Goal: Task Accomplishment & Management: Use online tool/utility

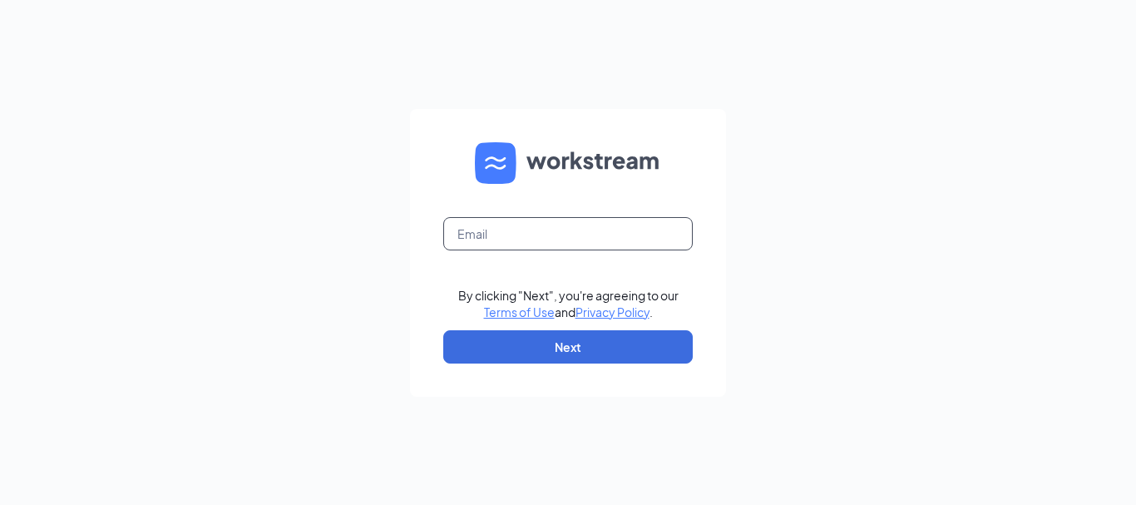
click at [521, 228] on input "text" at bounding box center [568, 233] width 250 height 33
type input "marcelwefuan_23@yahoo.com"
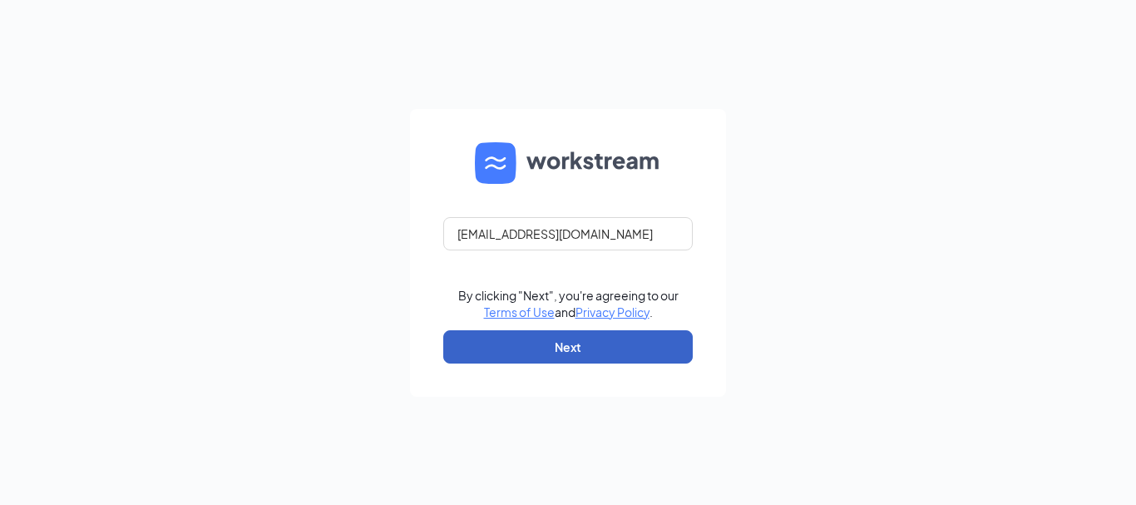
click at [591, 351] on button "Next" at bounding box center [568, 346] width 250 height 33
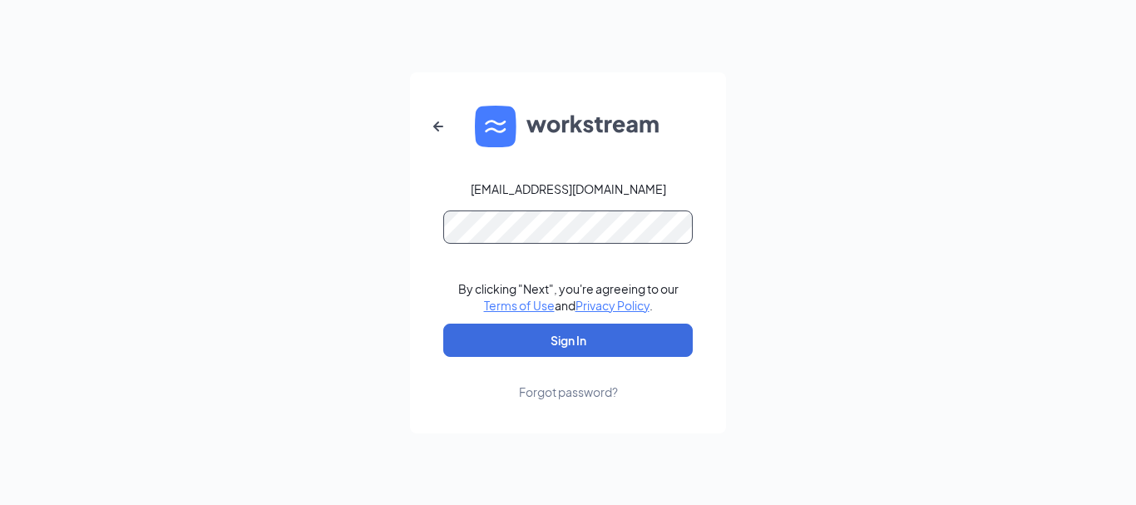
click at [443, 324] on button "Sign In" at bounding box center [568, 340] width 250 height 33
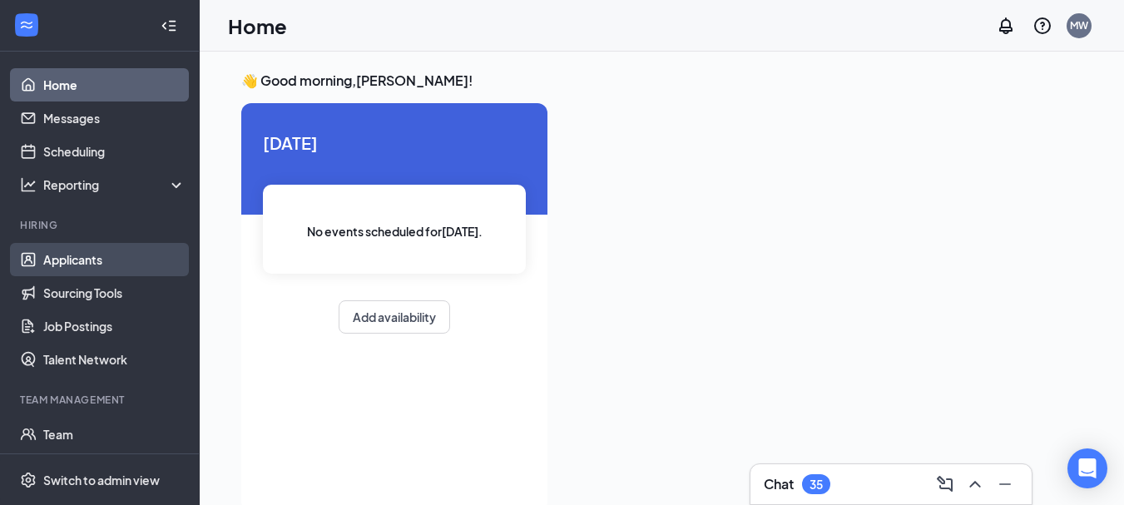
click at [88, 260] on link "Applicants" at bounding box center [114, 259] width 142 height 33
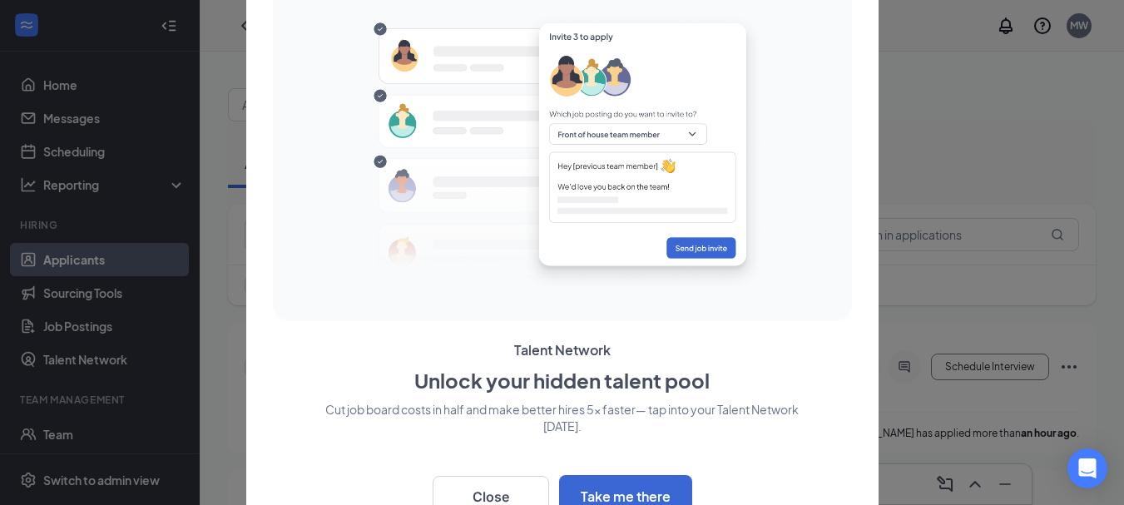
click at [947, 103] on div at bounding box center [562, 252] width 1124 height 505
click at [947, 103] on div at bounding box center [662, 97] width 868 height 50
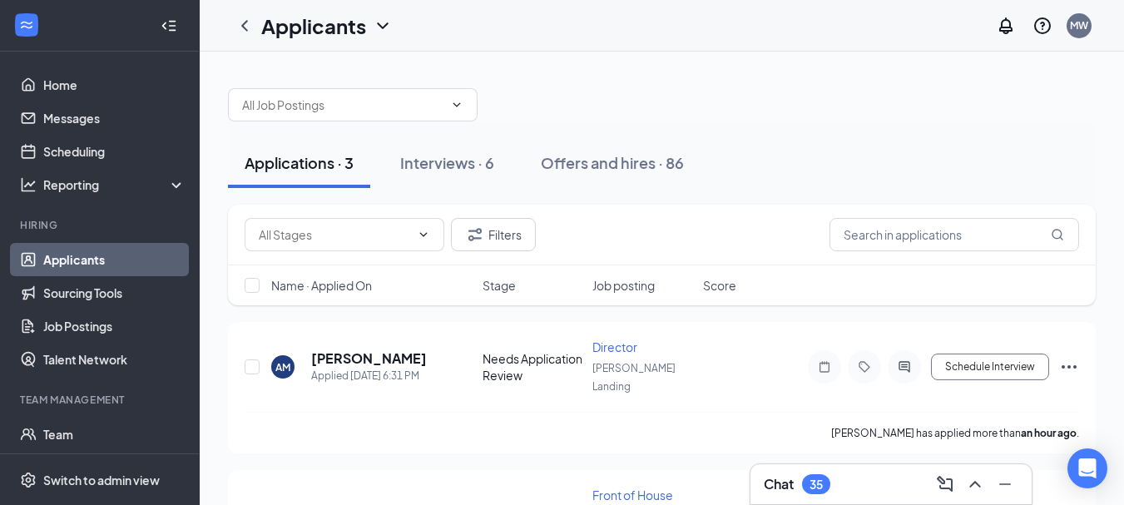
click at [947, 103] on div at bounding box center [662, 97] width 868 height 50
click at [582, 159] on div "Offers and hires · 86" at bounding box center [612, 162] width 143 height 21
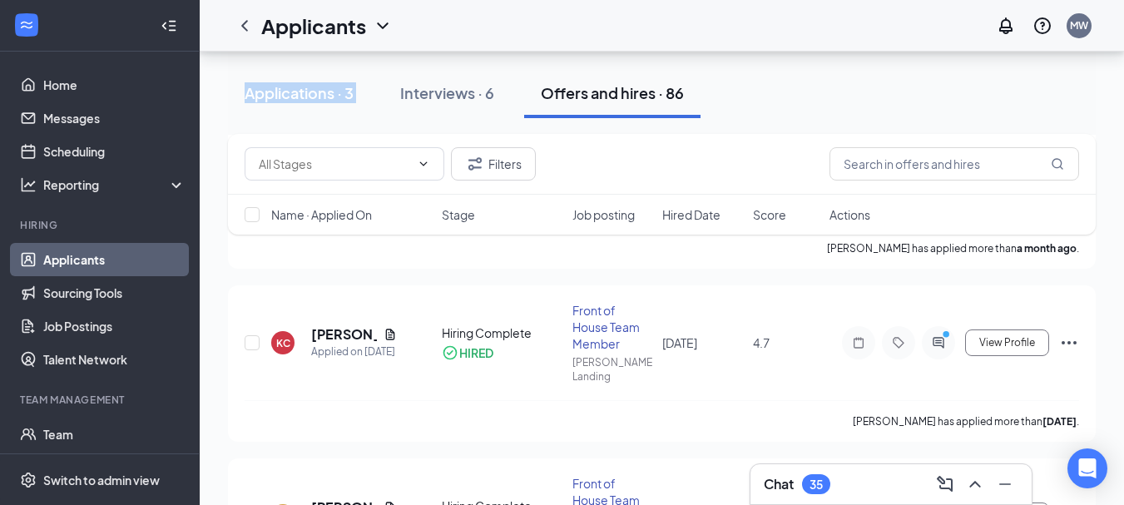
scroll to position [83, 0]
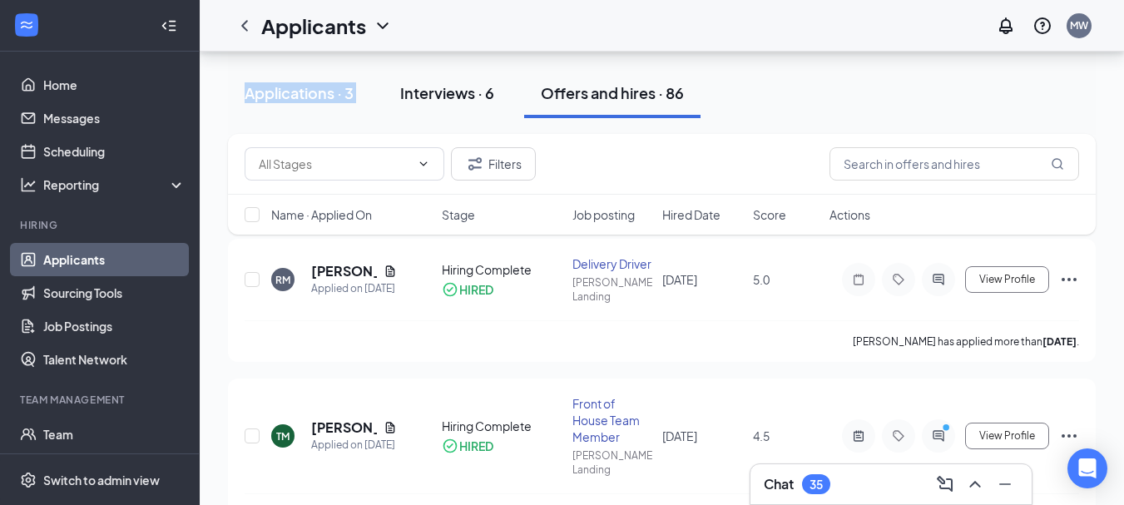
click at [466, 97] on div "Interviews · 6" at bounding box center [447, 92] width 94 height 21
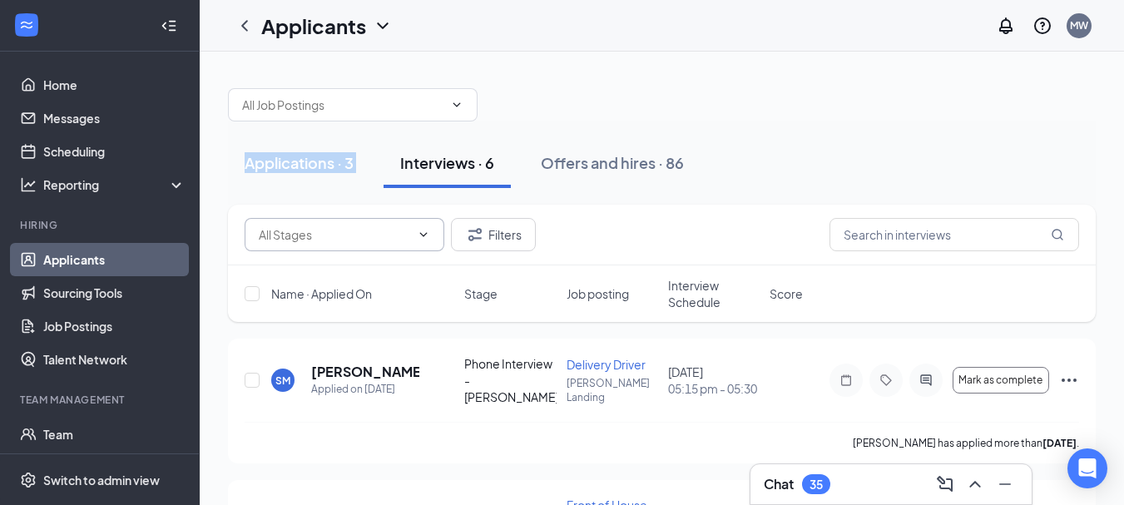
click at [423, 240] on icon "ChevronDown" at bounding box center [423, 234] width 13 height 13
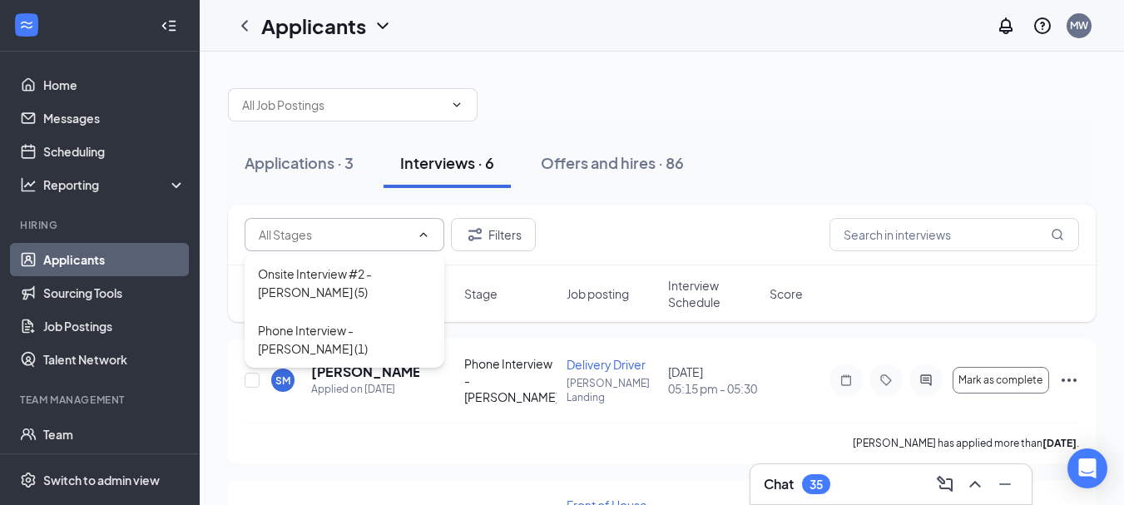
click at [423, 235] on icon "ChevronUp" at bounding box center [423, 234] width 7 height 4
click at [423, 235] on icon "ChevronDown" at bounding box center [423, 234] width 7 height 4
click at [423, 235] on icon "ChevronUp" at bounding box center [423, 234] width 7 height 4
click at [423, 235] on icon "ChevronDown" at bounding box center [423, 234] width 7 height 4
click at [366, 329] on div "Phone Interview - [PERSON_NAME] (1)" at bounding box center [344, 339] width 173 height 37
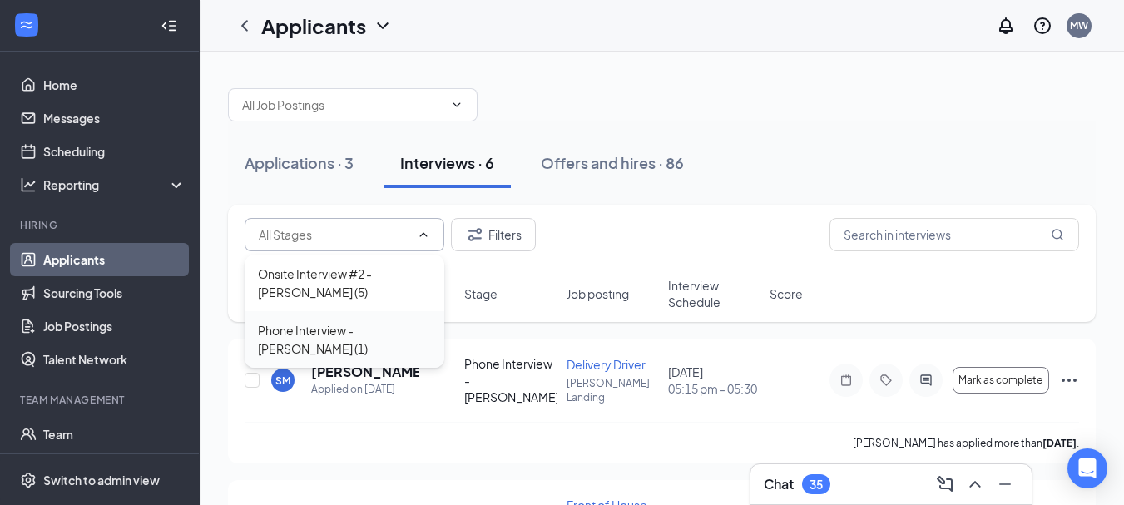
type input "Phone Interview - [PERSON_NAME] (1)"
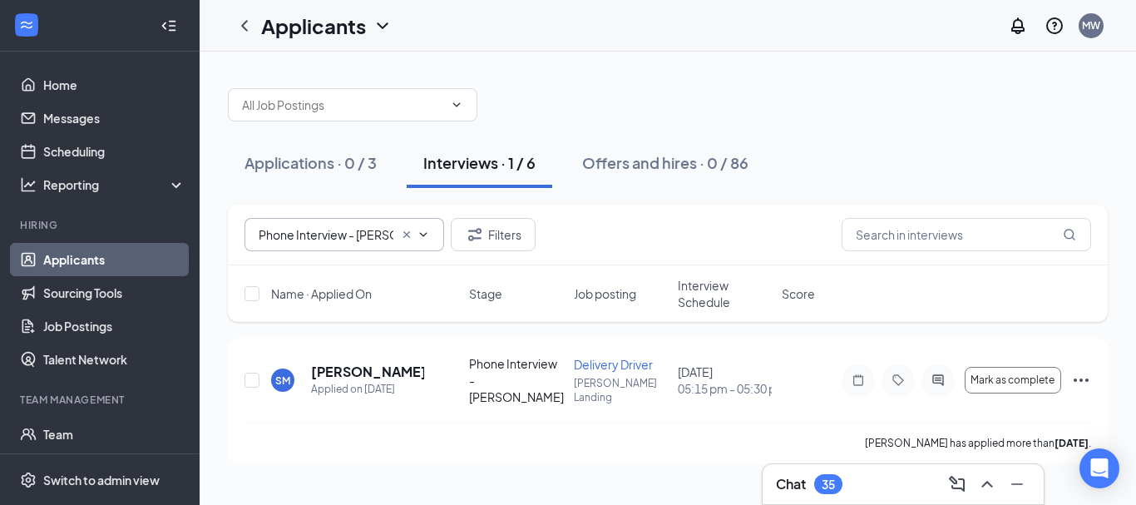
click at [425, 230] on icon "ChevronDown" at bounding box center [423, 234] width 13 height 13
click at [423, 230] on icon "ChevronUp" at bounding box center [423, 234] width 13 height 13
click at [409, 235] on icon "Cross" at bounding box center [406, 234] width 13 height 13
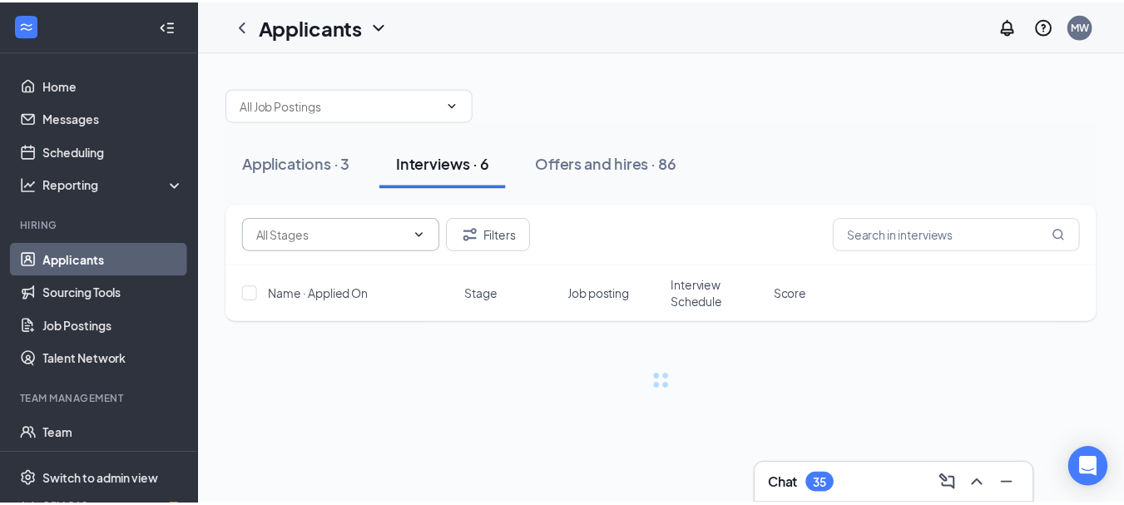
scroll to position [0, 0]
